Goal: Information Seeking & Learning: Find specific fact

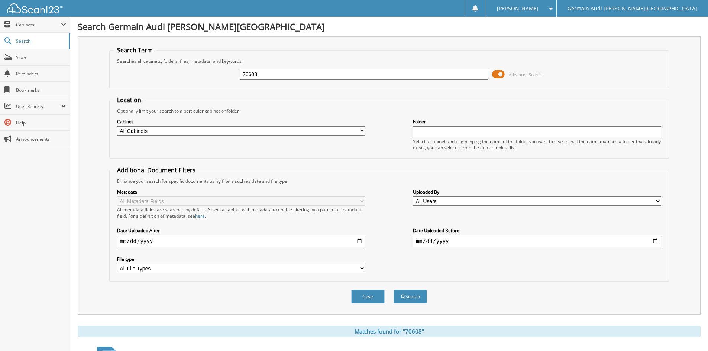
click at [265, 71] on input "70608" at bounding box center [364, 74] width 248 height 11
type input "7"
type input "86501"
click at [394, 290] on button "Search" at bounding box center [410, 297] width 33 height 14
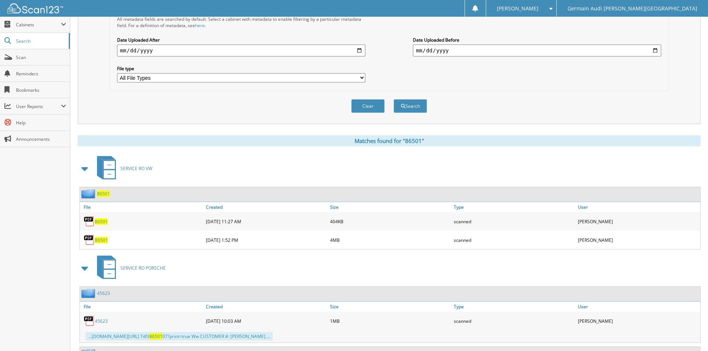
scroll to position [223, 0]
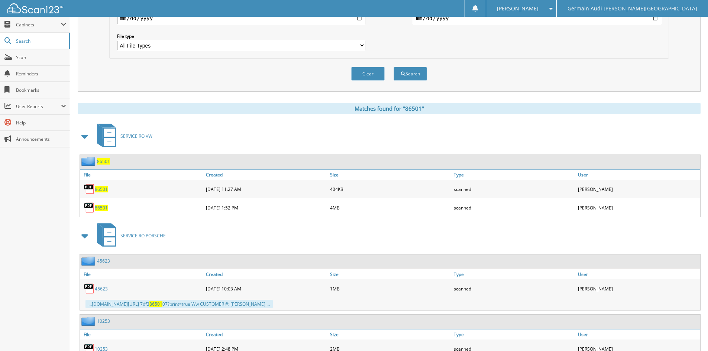
click at [100, 207] on span "86501" at bounding box center [101, 208] width 13 height 6
